Goal: Navigation & Orientation: Find specific page/section

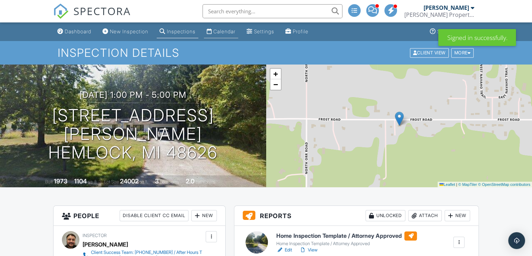
click at [231, 32] on div "Calendar" at bounding box center [225, 31] width 22 height 6
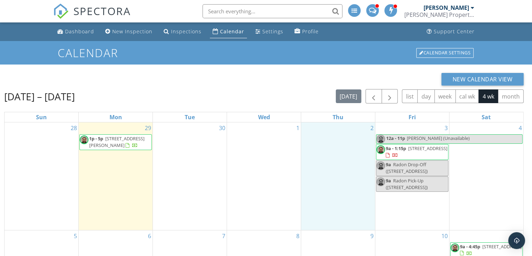
click at [321, 217] on div "2" at bounding box center [338, 175] width 74 height 107
click at [424, 136] on span "Joshua C (Unavailable)" at bounding box center [438, 138] width 63 height 6
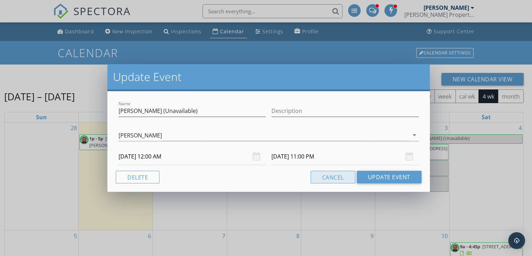
click at [324, 182] on button "Cancel" at bounding box center [333, 176] width 45 height 13
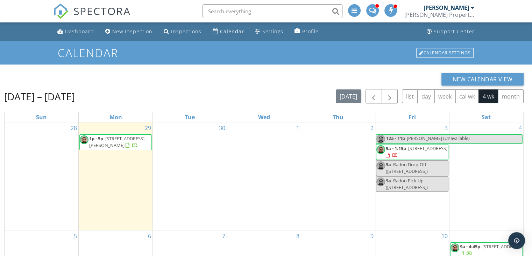
click at [408, 151] on span "2408 Kalarama Ave, Portage 49024" at bounding box center [427, 148] width 39 height 6
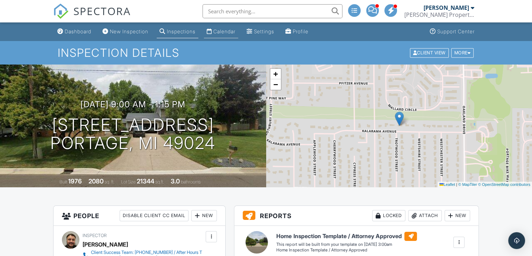
click at [226, 34] on div "Calendar" at bounding box center [225, 31] width 22 height 6
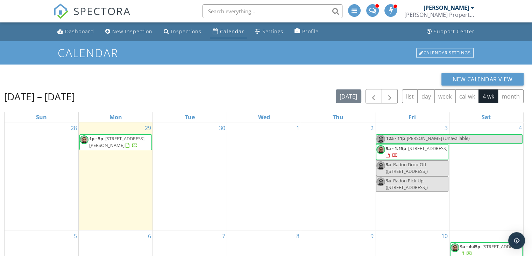
click at [104, 145] on span "[STREET_ADDRESS][PERSON_NAME]" at bounding box center [116, 141] width 55 height 13
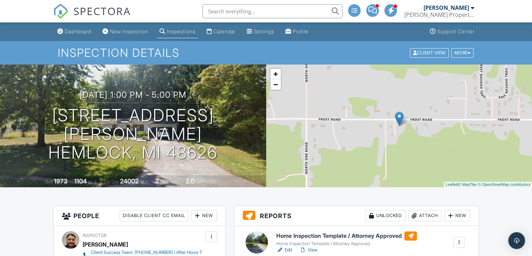
click at [463, 8] on div "[PERSON_NAME]" at bounding box center [447, 7] width 46 height 7
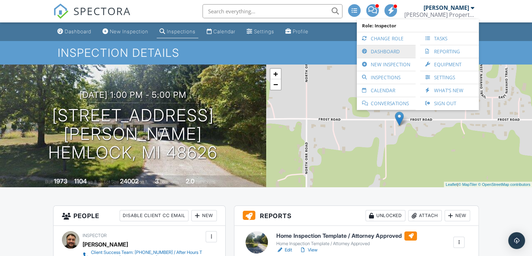
click at [384, 53] on link "Dashboard" at bounding box center [387, 51] width 52 height 13
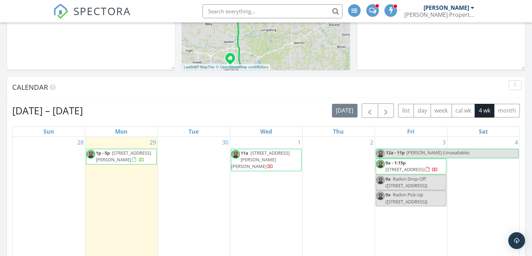
scroll to position [225, 0]
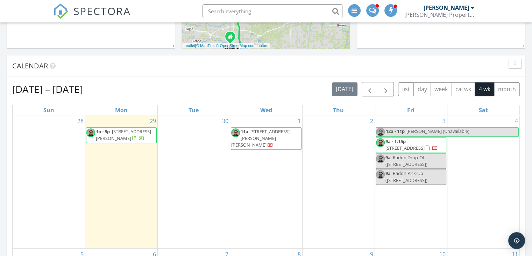
click at [275, 131] on span "[STREET_ADDRESS][PERSON_NAME][PERSON_NAME]" at bounding box center [260, 138] width 58 height 20
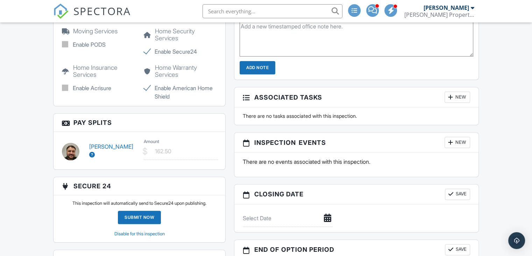
scroll to position [610, 0]
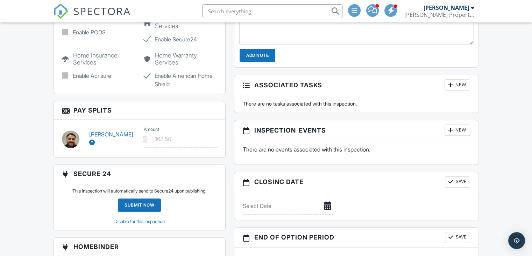
click at [91, 145] on icon at bounding box center [92, 142] width 6 height 6
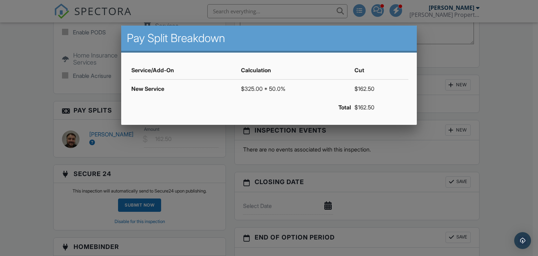
click at [0, 181] on div at bounding box center [269, 125] width 538 height 320
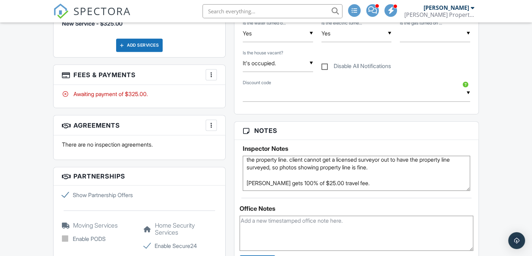
scroll to position [398, 0]
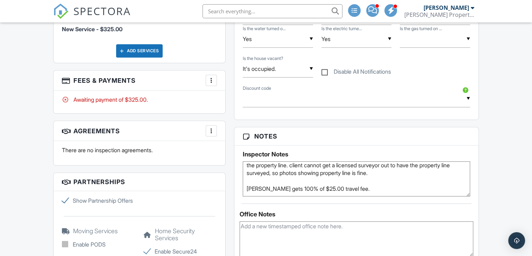
click at [211, 82] on div at bounding box center [211, 80] width 7 height 7
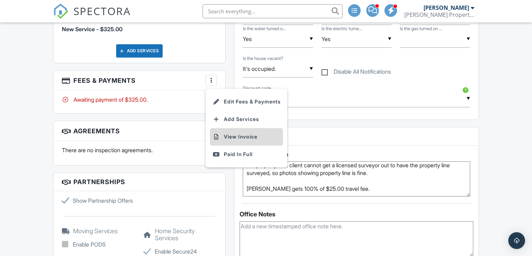
click at [231, 137] on li "View Invoice" at bounding box center [246, 137] width 73 height 18
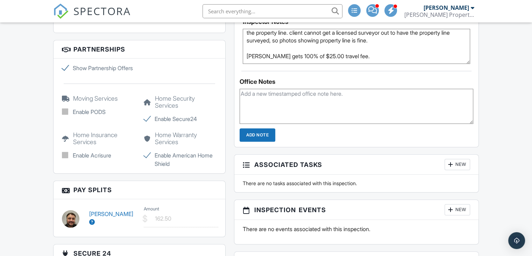
scroll to position [528, 0]
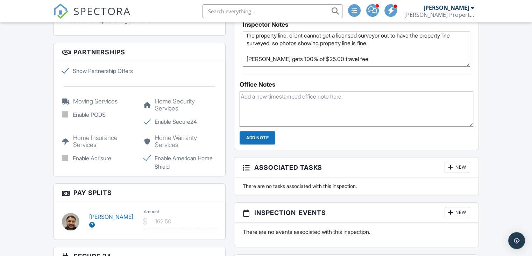
click at [91, 227] on icon at bounding box center [92, 225] width 6 height 6
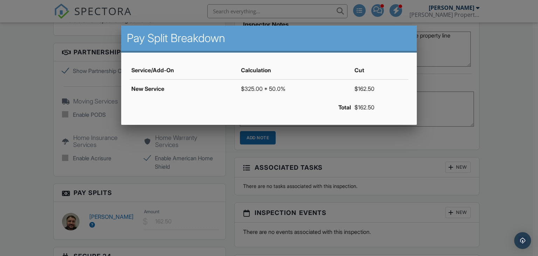
click at [14, 163] on div at bounding box center [269, 125] width 538 height 320
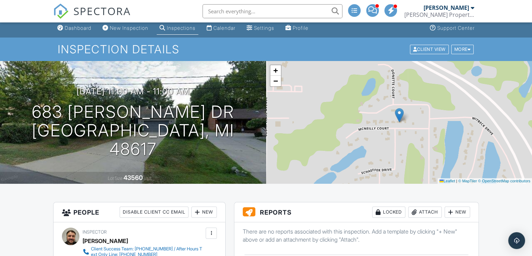
scroll to position [0, 0]
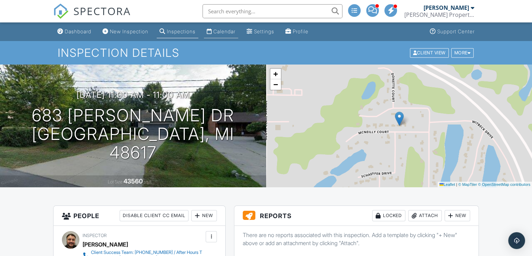
click at [229, 32] on div "Calendar" at bounding box center [225, 31] width 22 height 6
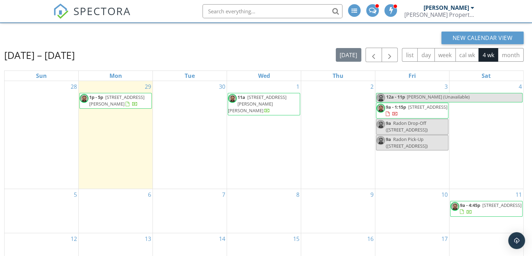
scroll to position [42, 0]
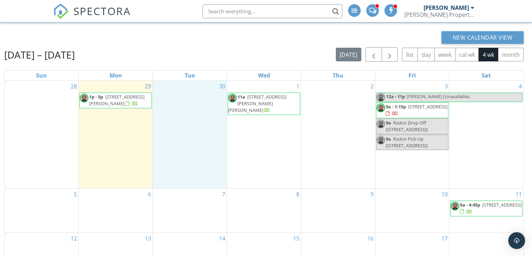
click at [181, 114] on div "30" at bounding box center [190, 134] width 74 height 107
click at [223, 87] on link "30" at bounding box center [222, 86] width 9 height 11
